Goal: Find specific page/section: Find specific page/section

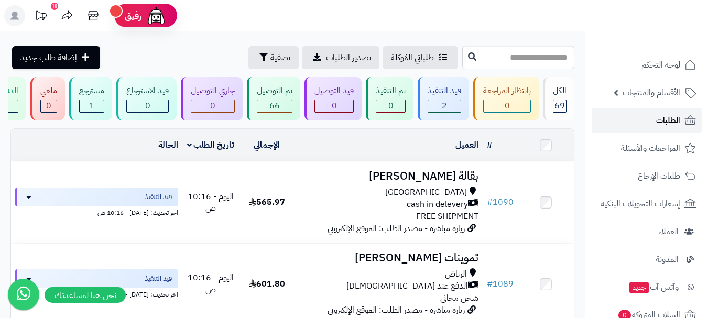
click at [640, 121] on link "الطلبات" at bounding box center [646, 120] width 110 height 25
